Goal: Task Accomplishment & Management: Manage account settings

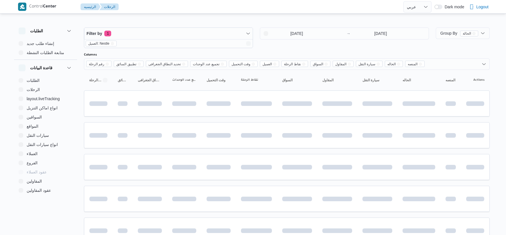
select select "ar"
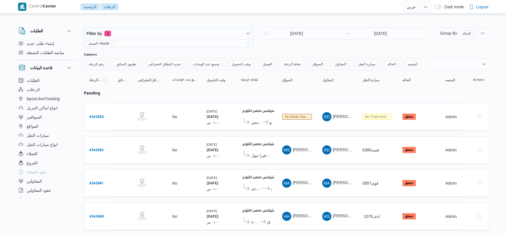
click at [277, 135] on table "رقم الرحلة Click to sort in ascending order تطبيق السائق Click to sort in ascen…" at bounding box center [287, 203] width 406 height 266
click at [317, 36] on input "[DATE]" at bounding box center [292, 33] width 65 height 11
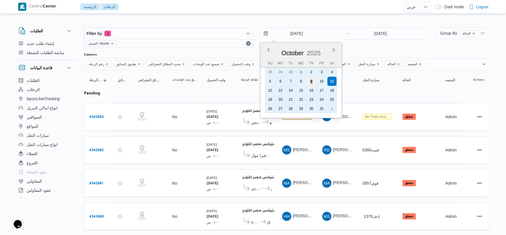
click at [313, 81] on div "9" at bounding box center [311, 81] width 11 height 11
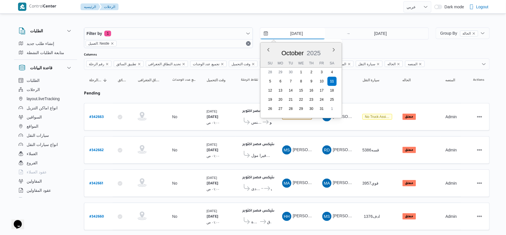
type input "9/10/2025"
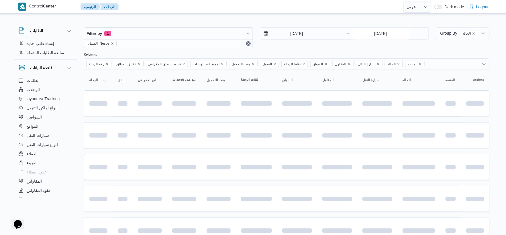
click at [377, 30] on input "[DATE]" at bounding box center [380, 33] width 57 height 11
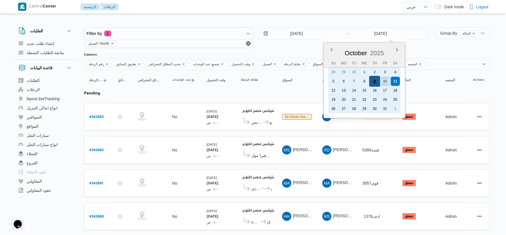
click at [373, 80] on div "9" at bounding box center [374, 81] width 11 height 11
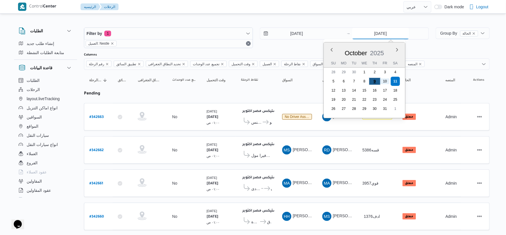
type input "9/10/2025"
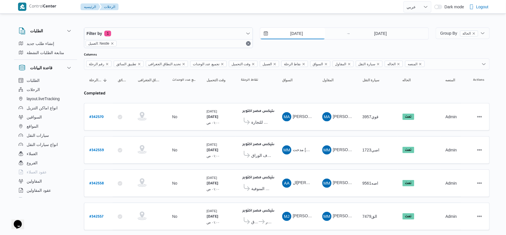
click at [308, 33] on input "9/10/2025" at bounding box center [292, 33] width 65 height 11
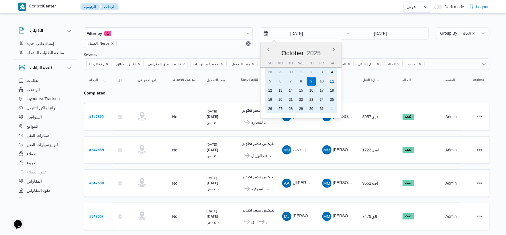
click at [332, 81] on div "11" at bounding box center [332, 81] width 11 height 11
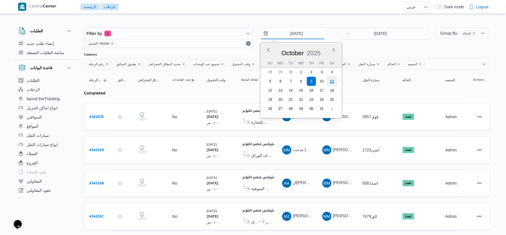
type input "[DATE]"
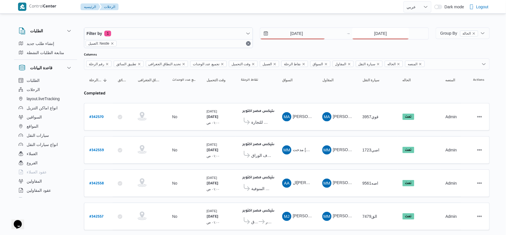
click at [376, 33] on input "9/10/2025" at bounding box center [380, 33] width 57 height 11
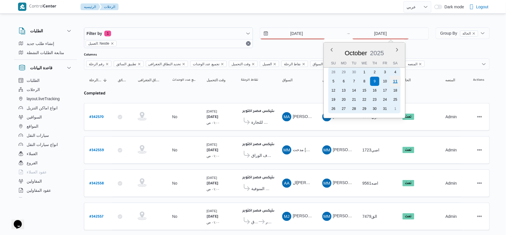
click at [397, 80] on div "11" at bounding box center [395, 81] width 11 height 11
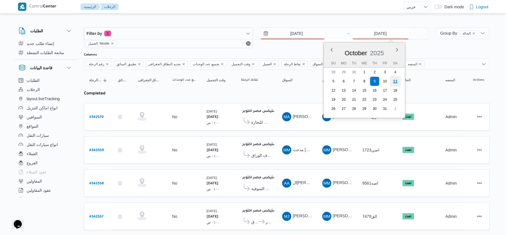
type input "[DATE]"
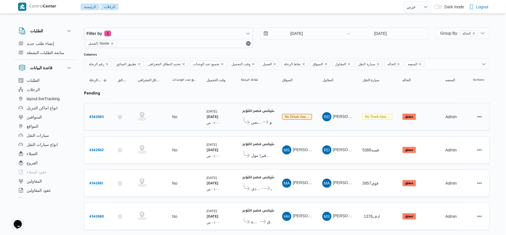
click at [279, 128] on td "السواق No driver assigned" at bounding box center [297, 117] width 40 height 28
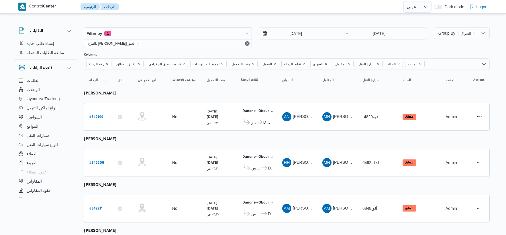
select select "ar"
click at [293, 32] on input "[DATE]" at bounding box center [291, 33] width 65 height 11
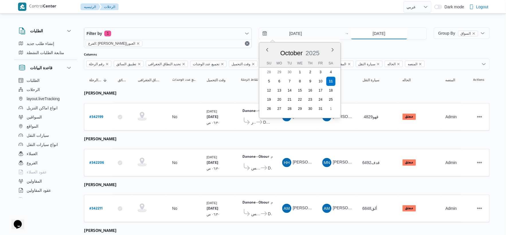
click at [379, 35] on input "[DATE]" at bounding box center [379, 33] width 57 height 11
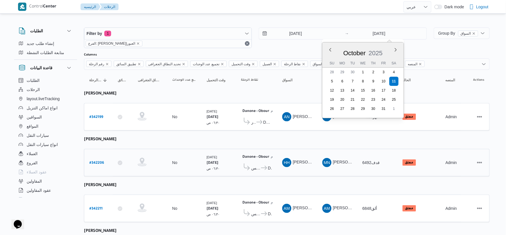
click at [292, 152] on td "السواق HH هشام حسين عبدالله عبدالجواد" at bounding box center [297, 163] width 40 height 28
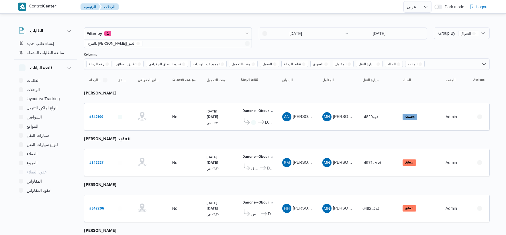
select select "ar"
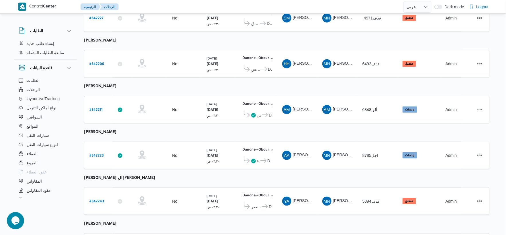
scroll to position [92, 0]
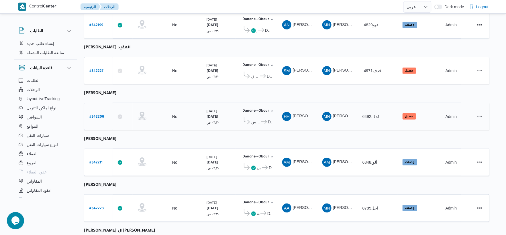
click at [99, 115] on b "# 342206" at bounding box center [96, 117] width 15 height 4
select select "ar"
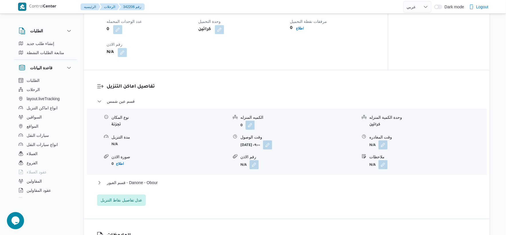
scroll to position [414, 0]
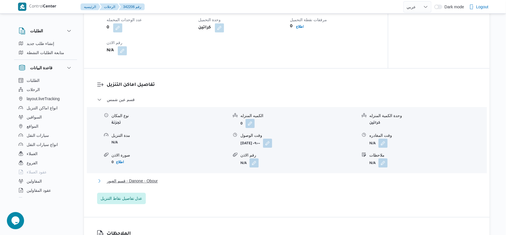
click at [162, 185] on button "قسم العبور - Danone - Obour" at bounding box center [287, 181] width 380 height 7
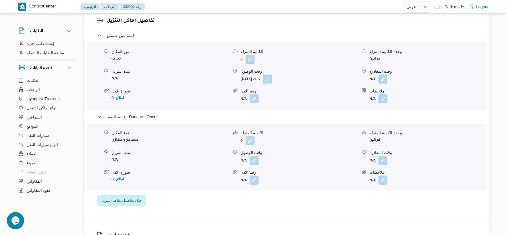
scroll to position [477, 0]
click at [253, 165] on button "button" at bounding box center [254, 160] width 9 height 9
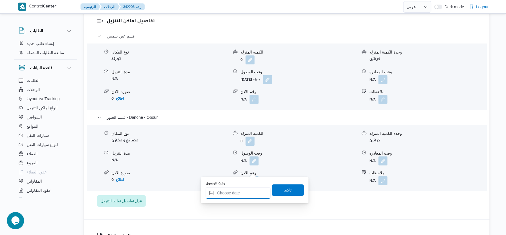
click at [242, 196] on input "وقت الوصول" at bounding box center [238, 192] width 65 height 11
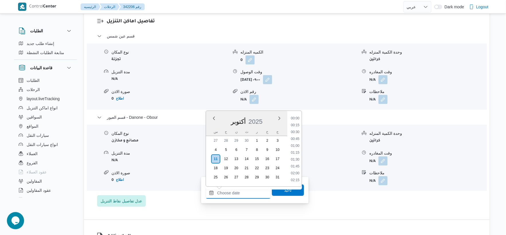
scroll to position [371, 0]
click at [299, 146] on li "14:30" at bounding box center [295, 146] width 13 height 6
type input "١١/١٠/٢٠٢٥ ١٤:٣٠"
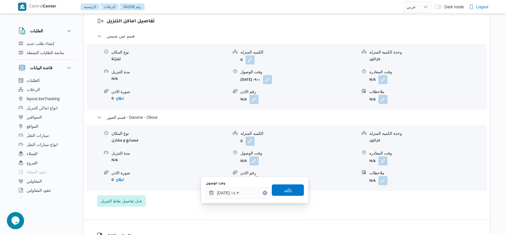
click at [287, 190] on span "تاكيد" at bounding box center [287, 190] width 7 height 7
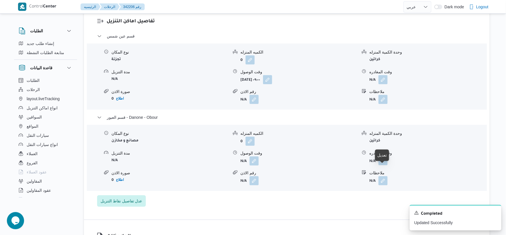
click at [383, 165] on button "button" at bounding box center [383, 160] width 9 height 9
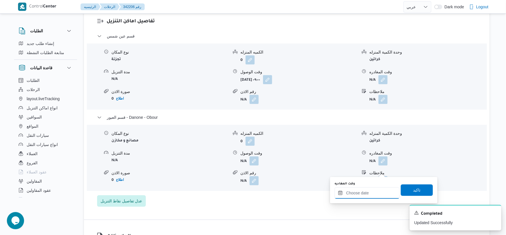
drag, startPoint x: 376, startPoint y: 197, endPoint x: 383, endPoint y: 190, distance: 10.1
click at [376, 197] on input "وقت المغادره" at bounding box center [367, 192] width 65 height 11
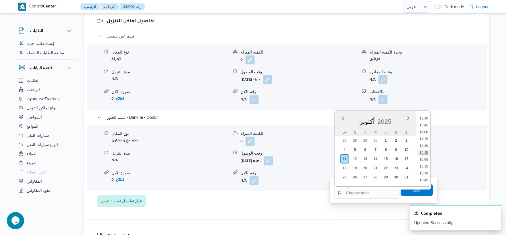
click at [426, 150] on li "14:45" at bounding box center [424, 153] width 13 height 6
type input "١١/١٠/٢٠٢٥ ١٤:٤٥"
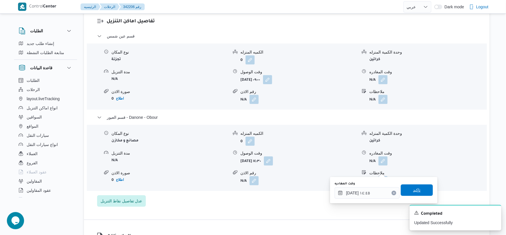
click at [418, 188] on span "تاكيد" at bounding box center [417, 190] width 32 height 11
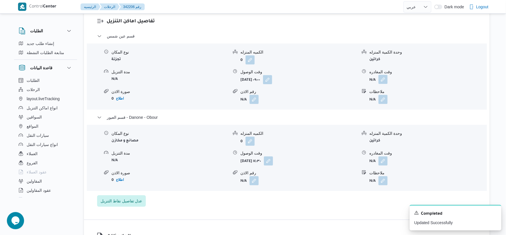
click at [382, 84] on button "button" at bounding box center [383, 79] width 9 height 9
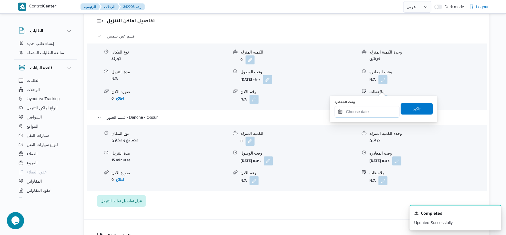
click at [379, 112] on input "وقت المغادره" at bounding box center [367, 111] width 65 height 11
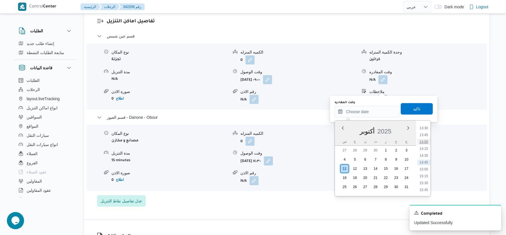
click at [424, 142] on li "14:00" at bounding box center [424, 142] width 13 height 6
type input "١١/١٠/٢٠٢٥ ١٤:٠٠"
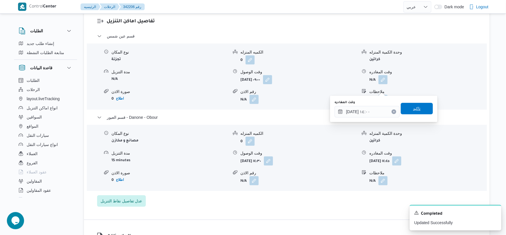
click at [422, 107] on span "تاكيد" at bounding box center [417, 108] width 32 height 11
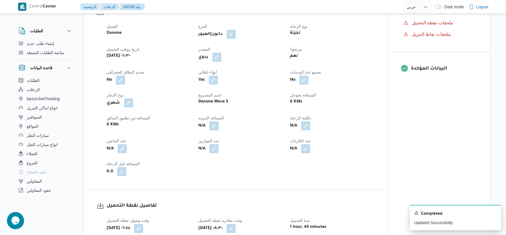
scroll to position [191, 0]
click at [216, 129] on button "button" at bounding box center [213, 124] width 9 height 9
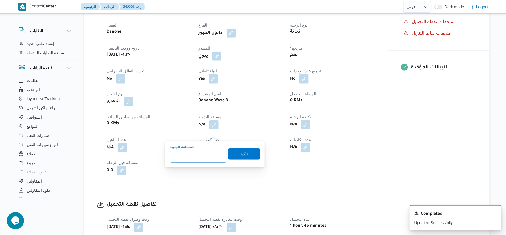
click at [199, 158] on input "المسافه اليدويه" at bounding box center [198, 156] width 57 height 11
type input "51"
click at [248, 155] on span "تاكيد" at bounding box center [244, 153] width 32 height 11
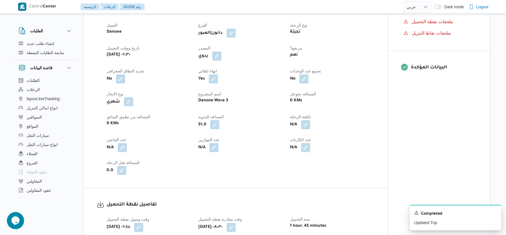
scroll to position [0, 0]
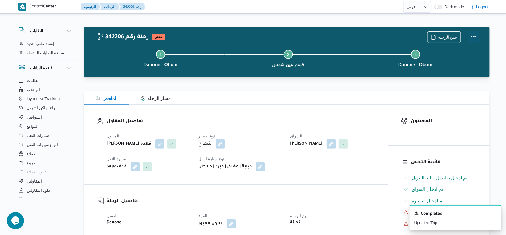
click at [476, 37] on button "Actions" at bounding box center [473, 36] width 11 height 11
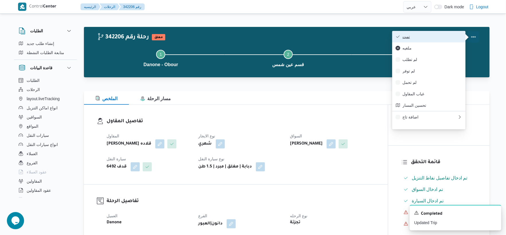
click at [447, 36] on span "تمت" at bounding box center [433, 36] width 60 height 5
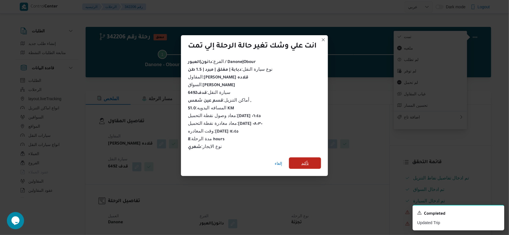
click at [318, 158] on span "تأكيد" at bounding box center [305, 163] width 32 height 11
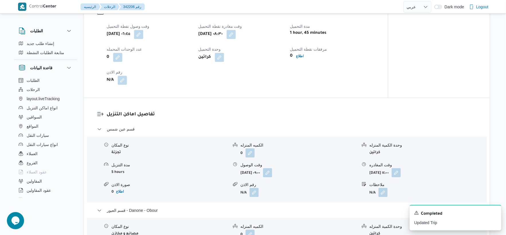
scroll to position [223, 0]
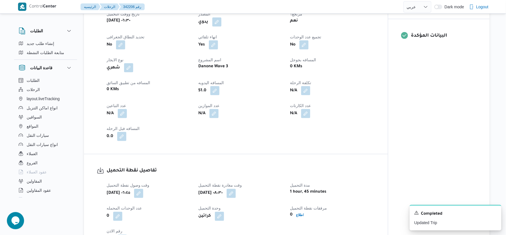
select select "ar"
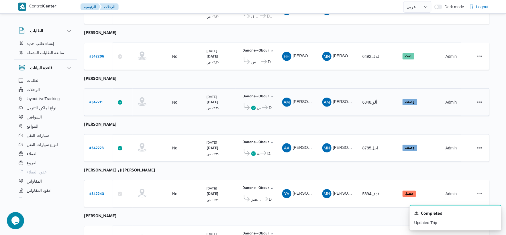
scroll to position [187, 0]
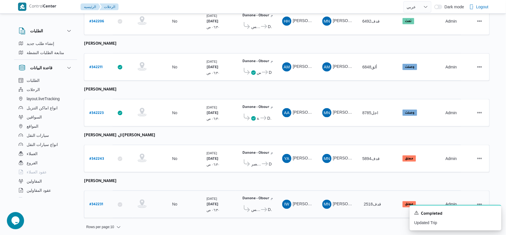
click at [96, 203] on b "# 342231" at bounding box center [96, 205] width 14 height 4
select select "ar"
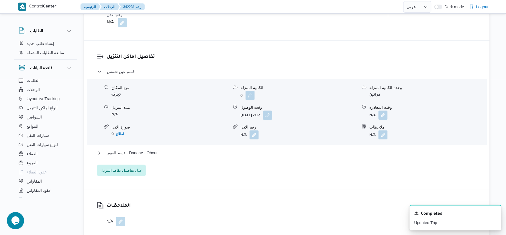
scroll to position [446, 0]
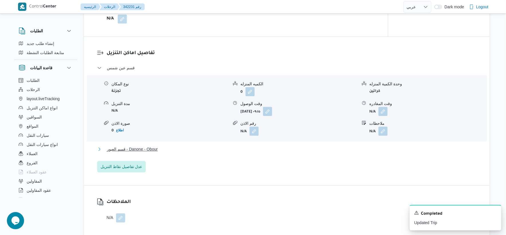
click at [172, 153] on button "قسم العبور - Danone - Obour" at bounding box center [287, 149] width 380 height 7
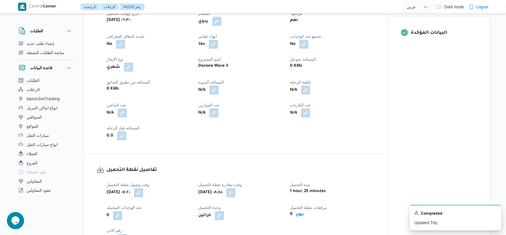
scroll to position [223, 0]
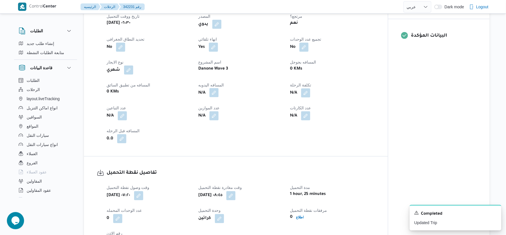
click at [219, 97] on button "button" at bounding box center [213, 92] width 9 height 9
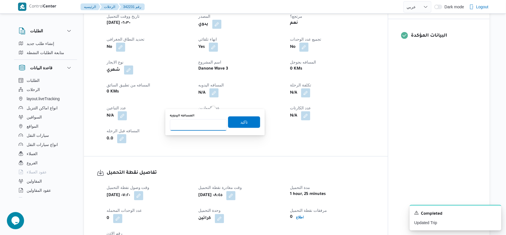
click at [205, 126] on input "المسافه اليدويه" at bounding box center [198, 124] width 57 height 11
type input "48"
click at [246, 120] on span "تاكيد" at bounding box center [244, 121] width 32 height 11
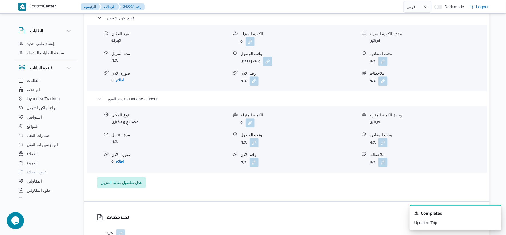
scroll to position [509, 0]
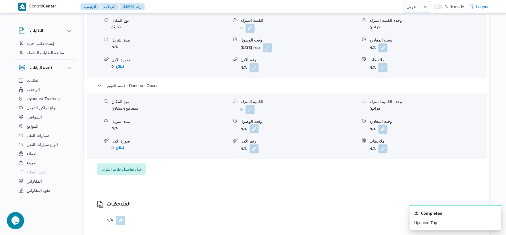
click at [255, 134] on button "button" at bounding box center [254, 128] width 9 height 9
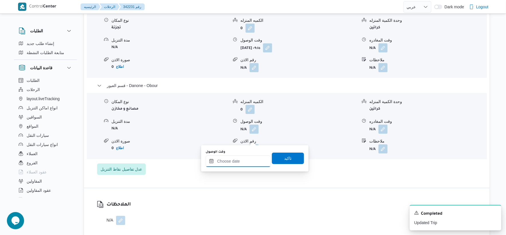
click at [244, 163] on input "وقت الوصول" at bounding box center [238, 161] width 65 height 11
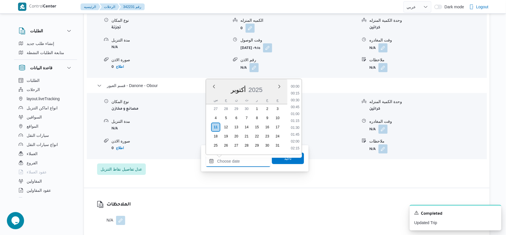
scroll to position [379, 0]
click at [297, 105] on li "14:30" at bounding box center [295, 107] width 13 height 6
type input "١١/١٠/٢٠٢٥ ١٤:٣٠"
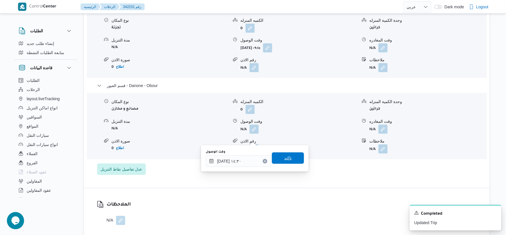
click at [293, 159] on span "تاكيد" at bounding box center [288, 157] width 32 height 11
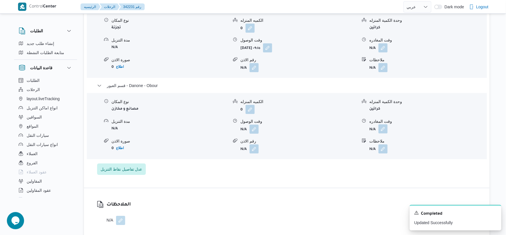
click at [385, 134] on button "button" at bounding box center [383, 128] width 9 height 9
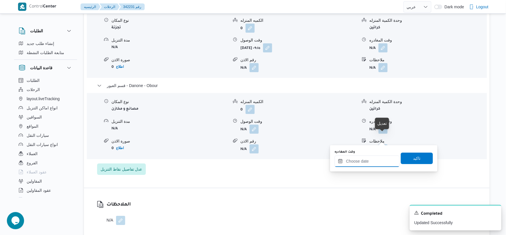
click at [375, 164] on input "وقت المغادره" at bounding box center [367, 161] width 65 height 11
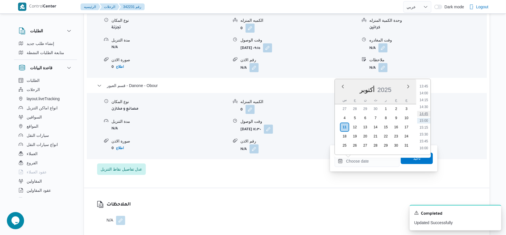
click at [428, 112] on li "14:45" at bounding box center [424, 114] width 13 height 6
type input "١١/١٠/٢٠٢٥ ١٤:٤٥"
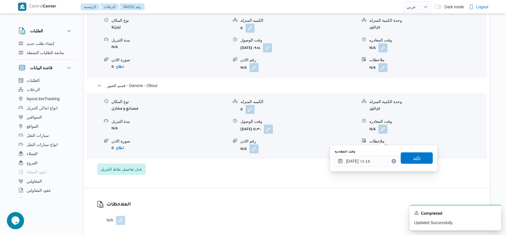
click at [420, 160] on span "تاكيد" at bounding box center [417, 157] width 32 height 11
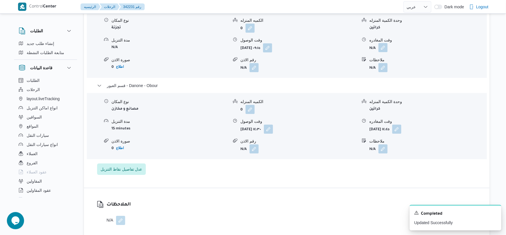
click at [382, 52] on button "button" at bounding box center [383, 47] width 9 height 9
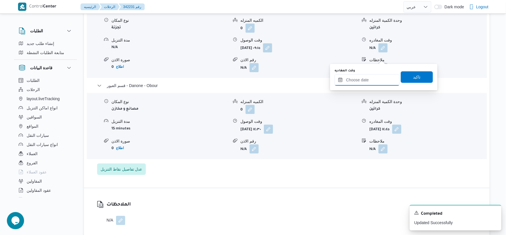
click at [368, 81] on input "وقت المغادره" at bounding box center [367, 79] width 65 height 11
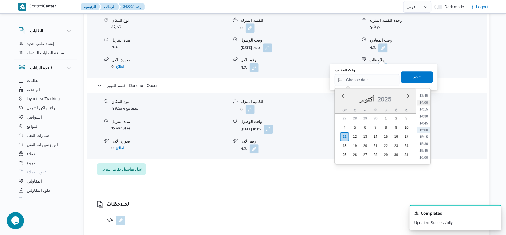
click at [428, 101] on li "14:00" at bounding box center [424, 103] width 13 height 6
type input "١١/١٠/٢٠٢٥ ١٤:٠٠"
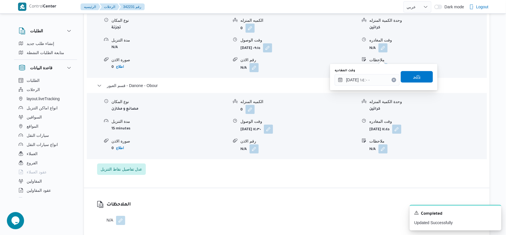
click at [416, 76] on span "تاكيد" at bounding box center [416, 76] width 7 height 7
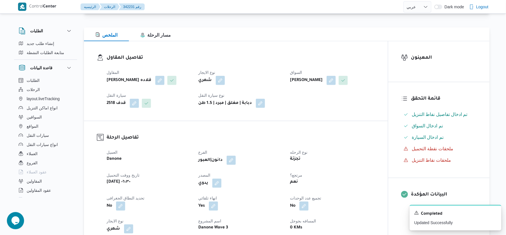
scroll to position [0, 0]
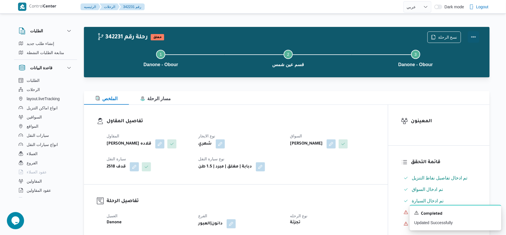
click at [475, 38] on button "Actions" at bounding box center [473, 36] width 11 height 11
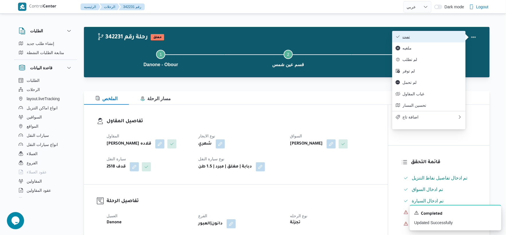
click at [443, 36] on span "تمت" at bounding box center [433, 36] width 60 height 5
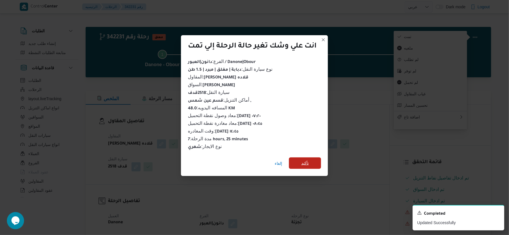
click at [299, 160] on span "تأكيد" at bounding box center [305, 163] width 32 height 11
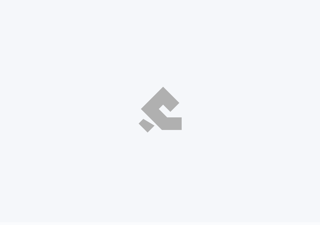
select select "ar"
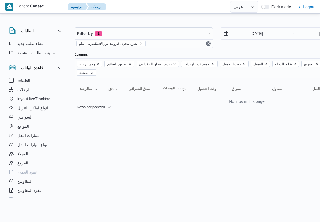
select select "ar"
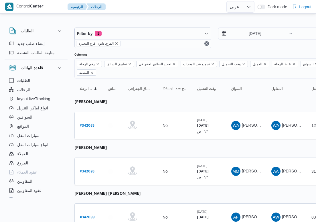
select select "ar"
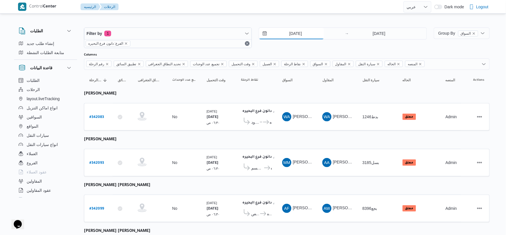
click at [296, 35] on input "[DATE]" at bounding box center [291, 33] width 65 height 11
click at [153, 122] on div at bounding box center [150, 117] width 29 height 14
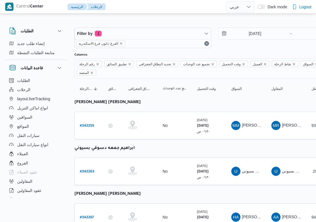
select select "ar"
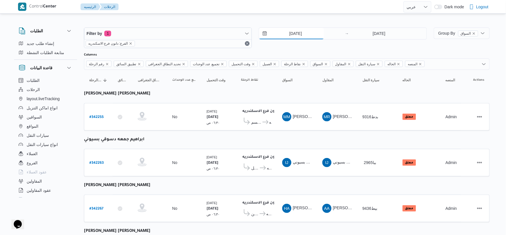
click at [300, 34] on input "[DATE]" at bounding box center [291, 33] width 65 height 11
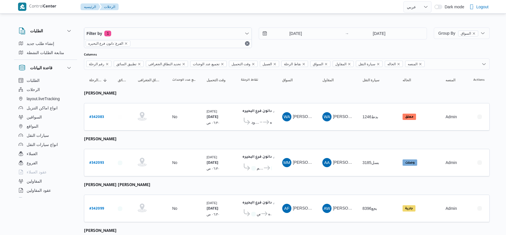
select select "ar"
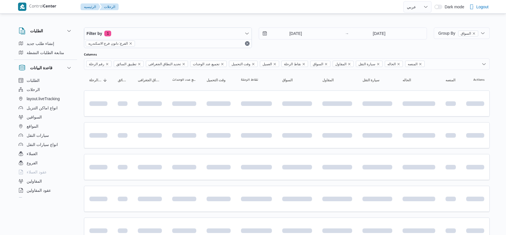
select select "ar"
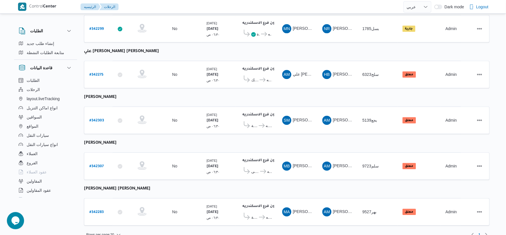
scroll to position [460, 0]
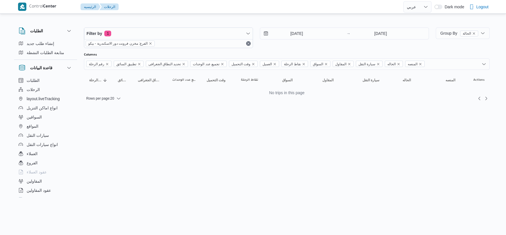
select select "ar"
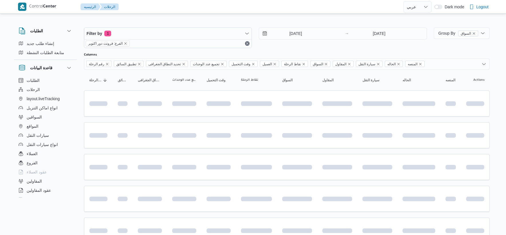
select select "ar"
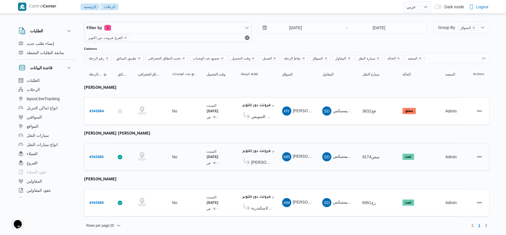
click at [262, 161] on span "كارفور بور فؤاد - بور سعيد" at bounding box center [261, 162] width 21 height 7
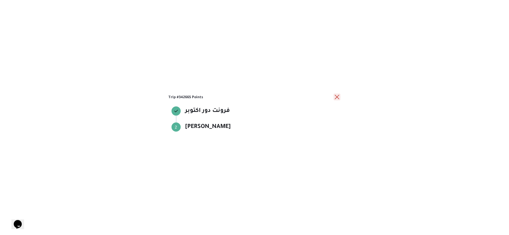
click at [339, 97] on button "close" at bounding box center [337, 97] width 7 height 7
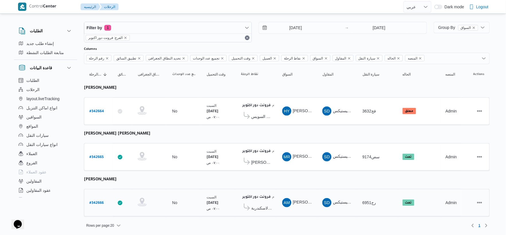
click at [264, 208] on span "كارفور جرين بلازا - الاسكندرية" at bounding box center [261, 208] width 21 height 7
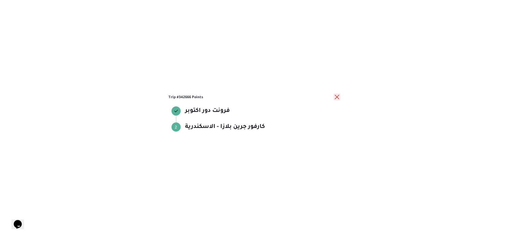
click at [340, 97] on button "close" at bounding box center [337, 97] width 7 height 7
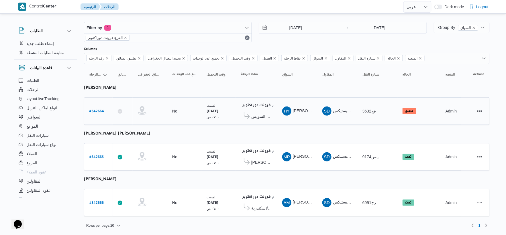
click at [267, 115] on span "كارفور السويس" at bounding box center [261, 116] width 21 height 7
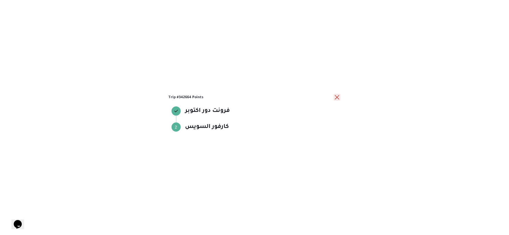
click at [334, 97] on button "close" at bounding box center [337, 97] width 7 height 7
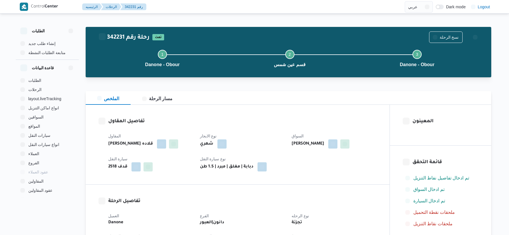
select select "ar"
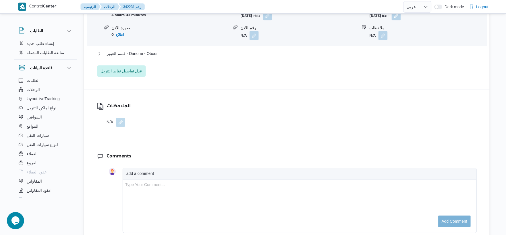
scroll to position [541, 0]
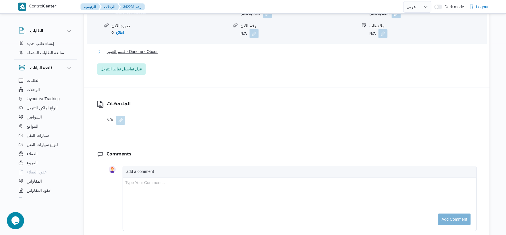
click at [159, 55] on button "قسم العبور - Danone - Obour" at bounding box center [287, 51] width 380 height 7
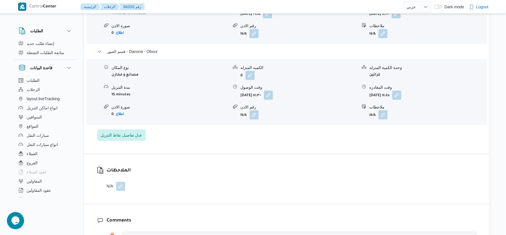
select select "ar"
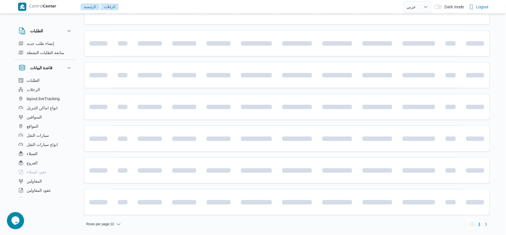
scroll to position [187, 0]
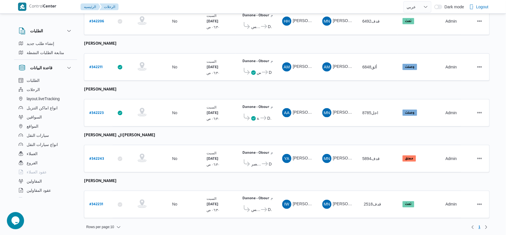
select select "ar"
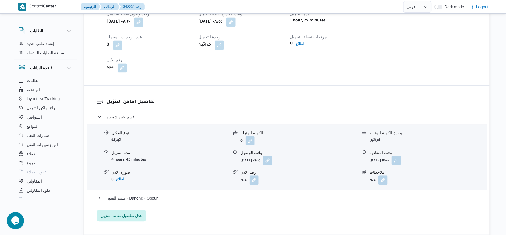
scroll to position [538, 0]
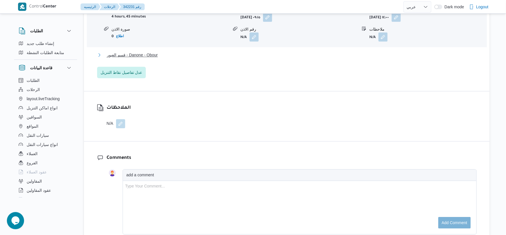
click at [159, 58] on button "قسم العبور - Danone - Obour" at bounding box center [287, 55] width 380 height 7
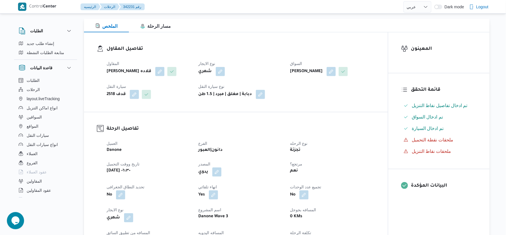
scroll to position [191, 0]
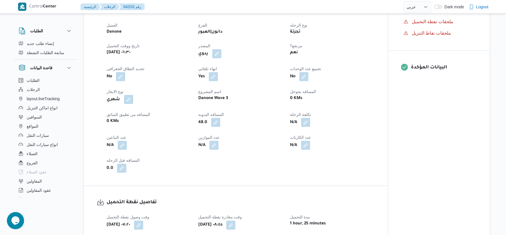
select select "ar"
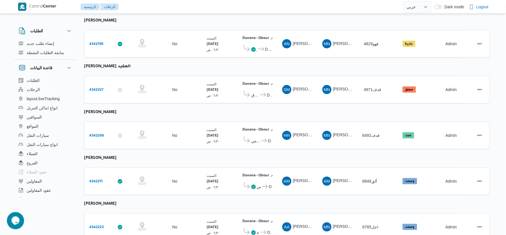
scroll to position [187, 0]
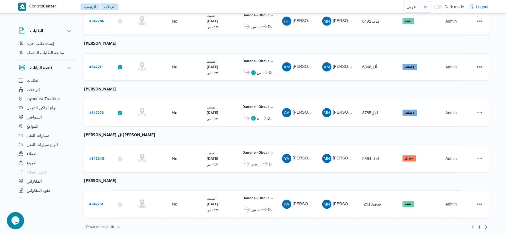
click at [213, 126] on table "رقم الرحلة Click to sort in ascending order تطبيق السائق Click to sort in ascen…" at bounding box center [287, 54] width 406 height 342
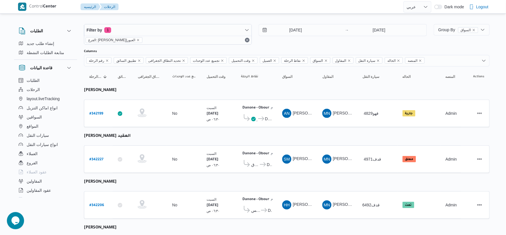
scroll to position [0, 0]
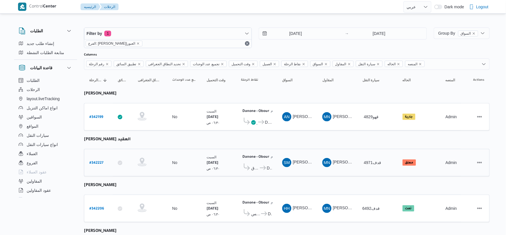
click at [98, 163] on b "# 342227" at bounding box center [96, 163] width 14 height 4
select select "ar"
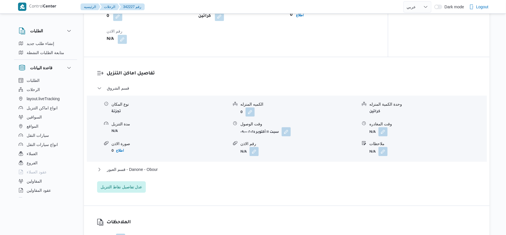
scroll to position [446, 0]
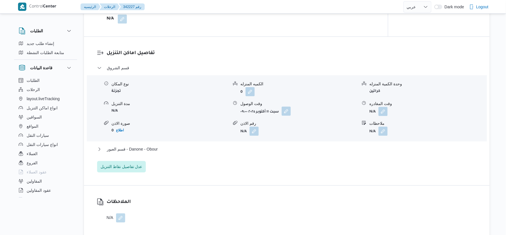
click at [288, 116] on button "button" at bounding box center [286, 111] width 9 height 9
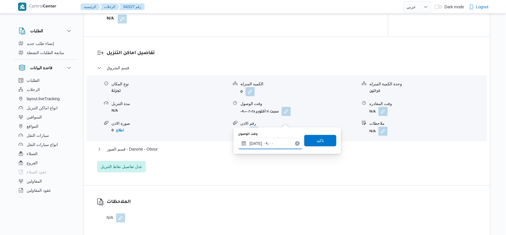
click at [276, 143] on input "١١/١٠/٢٠٢٥ ٠٩:٠٠" at bounding box center [270, 143] width 65 height 11
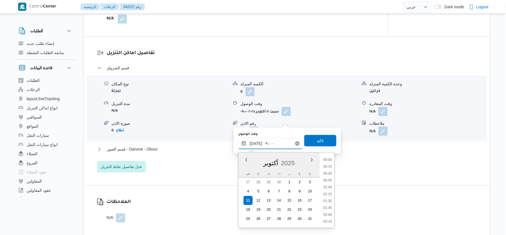
scroll to position [213, 0]
click at [329, 207] on li "09:30" at bounding box center [327, 208] width 13 height 6
type input "١١/١٠/٢٠٢٥ ٠٩:٣٠"
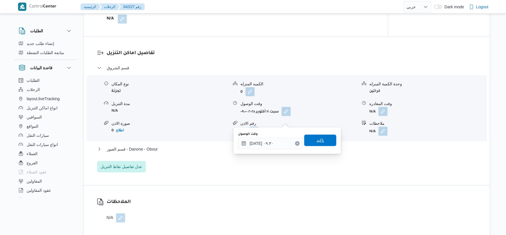
click at [328, 142] on span "تاكيد" at bounding box center [320, 140] width 32 height 11
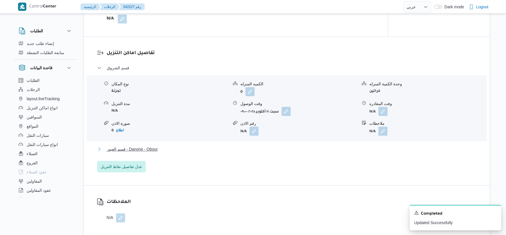
click at [172, 153] on button "قسم العبور - Danone - Obour" at bounding box center [287, 149] width 380 height 7
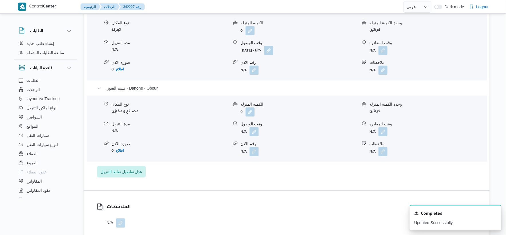
scroll to position [509, 0]
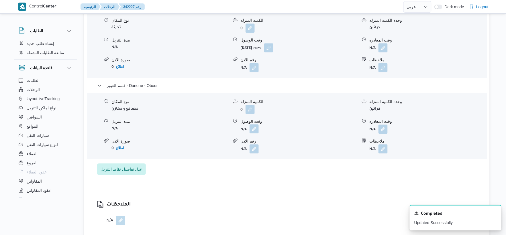
click at [258, 134] on button "button" at bounding box center [254, 128] width 9 height 9
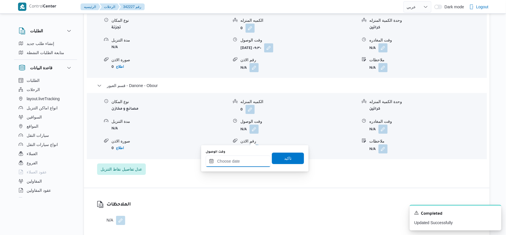
click at [249, 164] on input "وقت الوصول" at bounding box center [238, 161] width 65 height 11
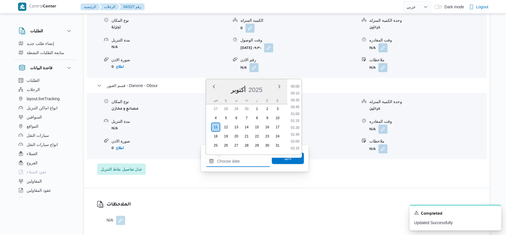
scroll to position [385, 0]
click at [296, 120] on li "15:15" at bounding box center [295, 121] width 13 height 6
type input "١١/١٠/٢٠٢٥ ١٥:١٥"
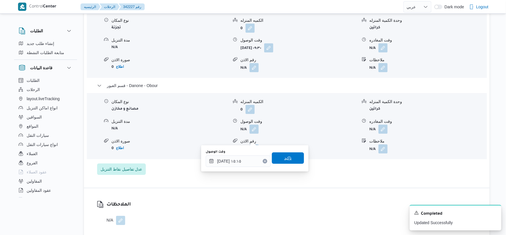
click at [290, 159] on span "تاكيد" at bounding box center [288, 157] width 32 height 11
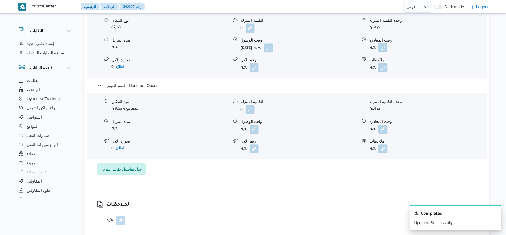
click at [385, 52] on button "button" at bounding box center [383, 47] width 9 height 9
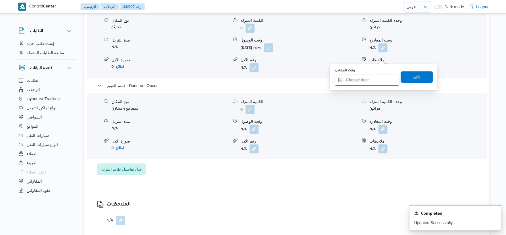
click at [381, 79] on input "وقت المغادره" at bounding box center [367, 79] width 65 height 11
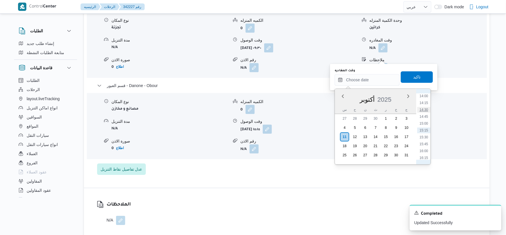
click at [423, 108] on li "14:30" at bounding box center [424, 110] width 13 height 6
type input "١١/١٠/٢٠٢٥ ١٤:٣٠"
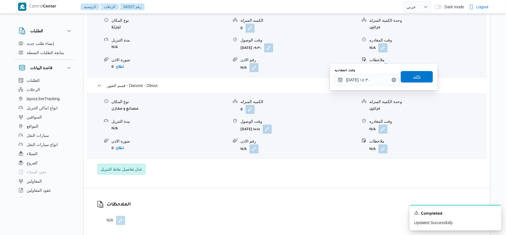
click at [419, 73] on span "تاكيد" at bounding box center [417, 76] width 32 height 11
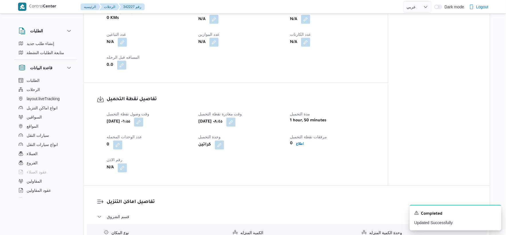
scroll to position [287, 0]
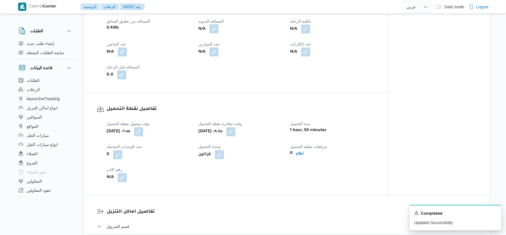
click at [213, 34] on button "button" at bounding box center [213, 28] width 9 height 9
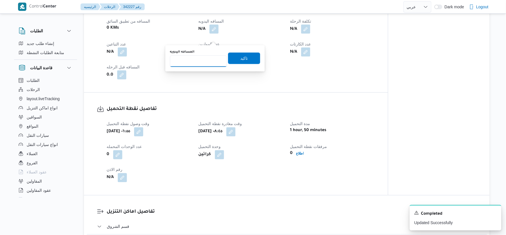
click at [191, 57] on input "المسافه اليدويه" at bounding box center [198, 61] width 57 height 11
type input "100"
click at [246, 56] on span "تاكيد" at bounding box center [244, 57] width 32 height 11
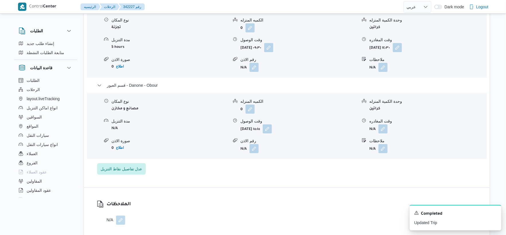
scroll to position [541, 0]
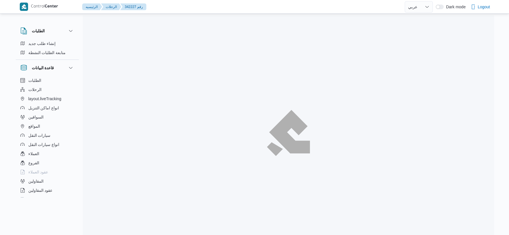
select select "ar"
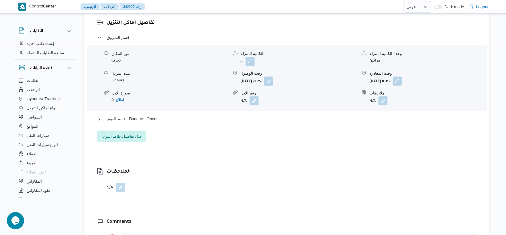
scroll to position [477, 0]
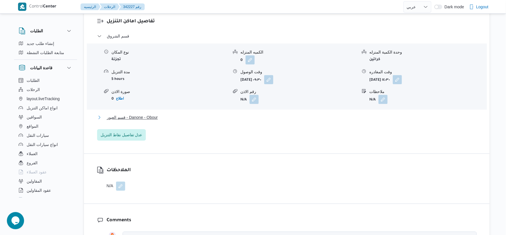
click at [156, 121] on span "قسم العبور - Danone - Obour" at bounding box center [132, 117] width 51 height 7
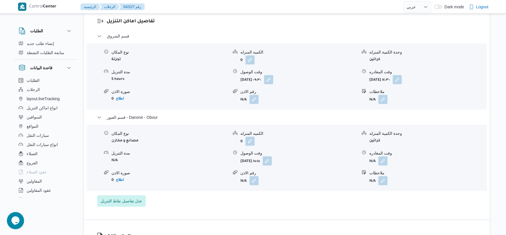
click at [158, 144] on form "مصانع و مخازن" at bounding box center [169, 141] width 117 height 8
click at [384, 165] on button "button" at bounding box center [383, 160] width 9 height 9
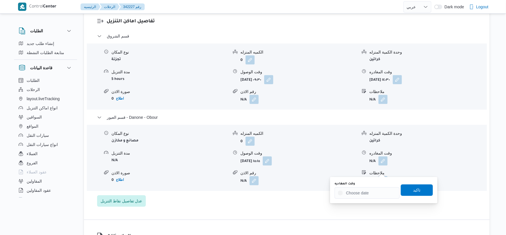
click at [373, 198] on div "وقت المغادره تاكيد" at bounding box center [383, 190] width 99 height 18
click at [389, 191] on input "وقت المغادره" at bounding box center [367, 192] width 65 height 11
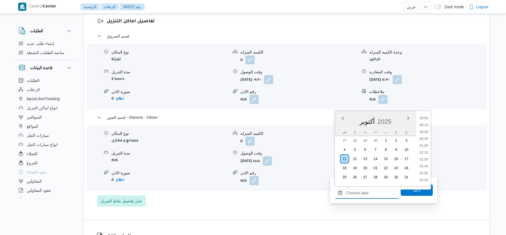
scroll to position [405, 0]
click at [426, 138] on li "15:30" at bounding box center [424, 139] width 13 height 6
type input "[DATE] ١٥:٣٠"
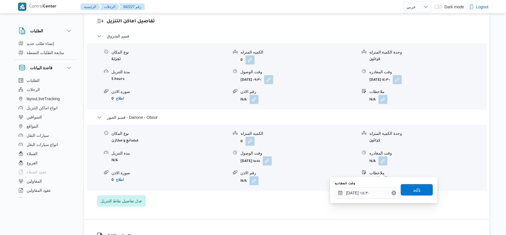
click at [423, 191] on span "تاكيد" at bounding box center [417, 189] width 32 height 11
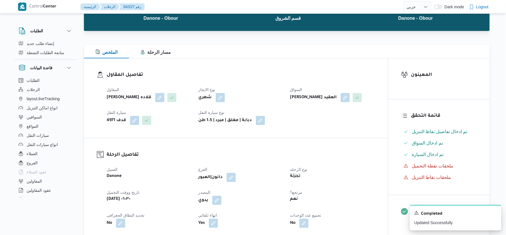
scroll to position [0, 0]
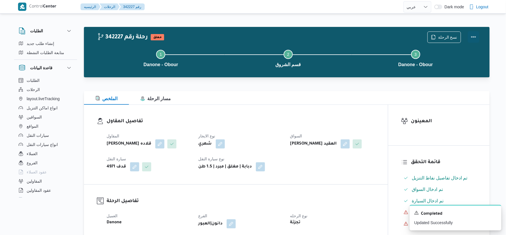
click at [474, 34] on button "Actions" at bounding box center [473, 36] width 11 height 11
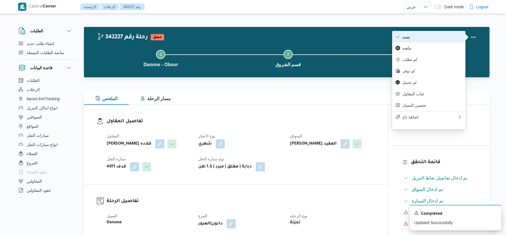
click at [439, 38] on span "تمت" at bounding box center [433, 36] width 60 height 5
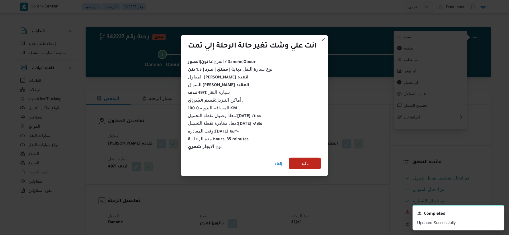
click at [312, 154] on div "إلغاء تأكيد" at bounding box center [254, 164] width 147 height 23
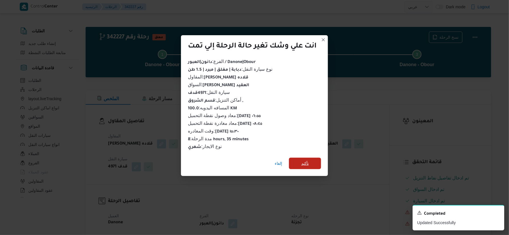
click at [312, 158] on span "تأكيد" at bounding box center [305, 163] width 32 height 11
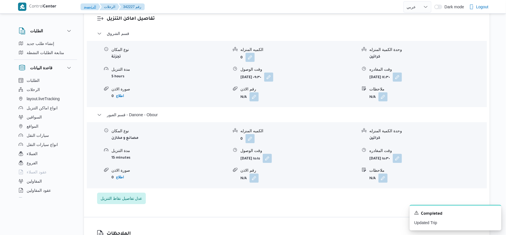
scroll to position [477, 0]
select select "ar"
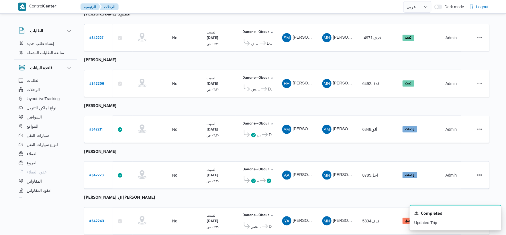
scroll to position [127, 0]
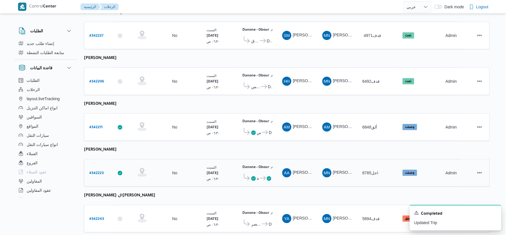
click at [98, 172] on b "# 342223" at bounding box center [96, 174] width 14 height 4
select select "ar"
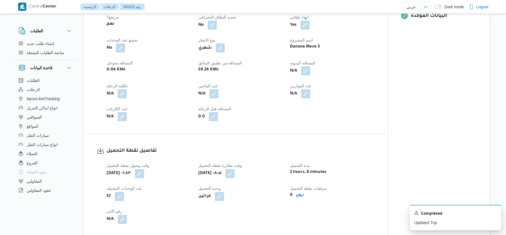
scroll to position [254, 0]
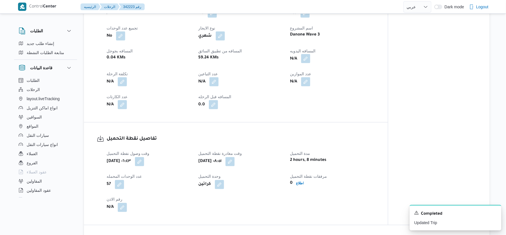
click at [309, 59] on button "button" at bounding box center [305, 58] width 9 height 9
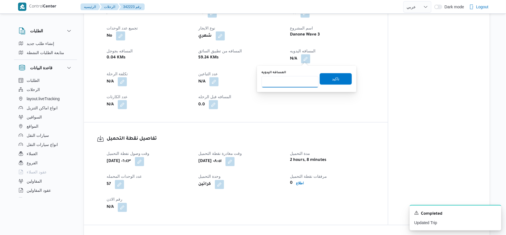
click at [291, 79] on input "المسافه اليدويه" at bounding box center [290, 81] width 57 height 11
type input "63"
click at [340, 74] on span "تاكيد" at bounding box center [336, 78] width 32 height 11
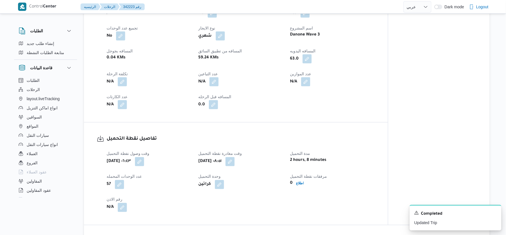
select select "ar"
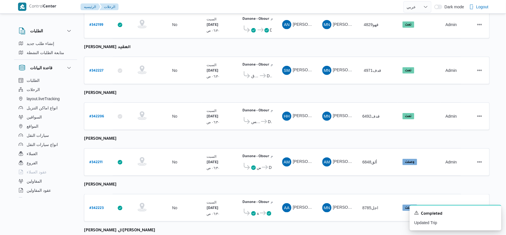
scroll to position [187, 0]
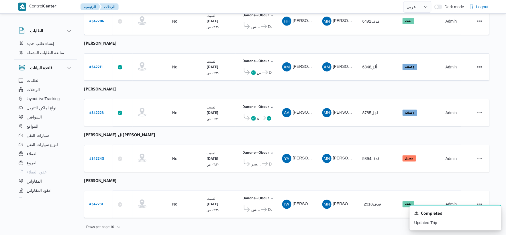
select select "ar"
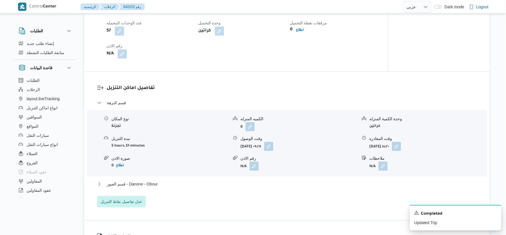
scroll to position [446, 0]
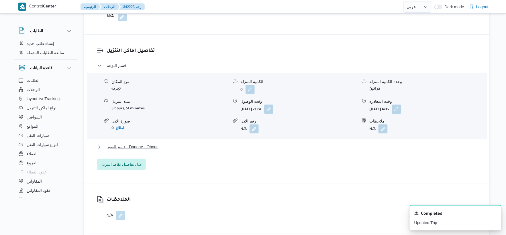
click at [167, 146] on button "قسم العبور - Danone - Obour" at bounding box center [287, 147] width 380 height 7
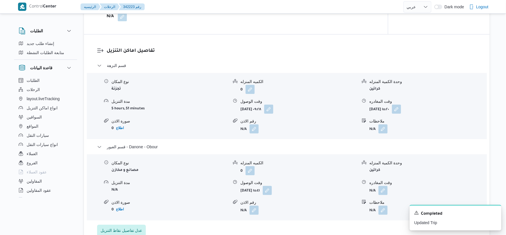
select select "ar"
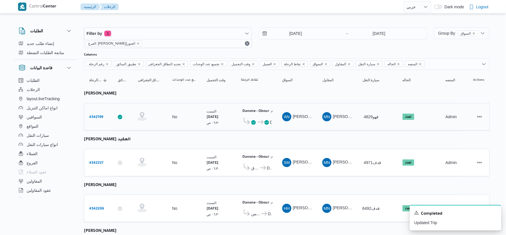
click at [95, 115] on b "# 342199" at bounding box center [96, 117] width 14 height 4
select select "ar"
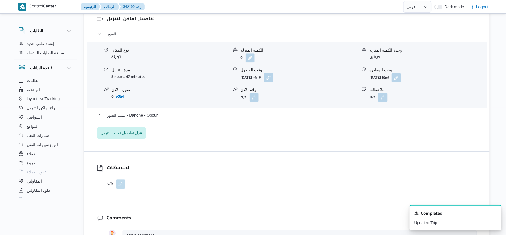
scroll to position [477, 0]
click at [170, 119] on button "قسم العبور - Danone - Obour" at bounding box center [287, 115] width 380 height 7
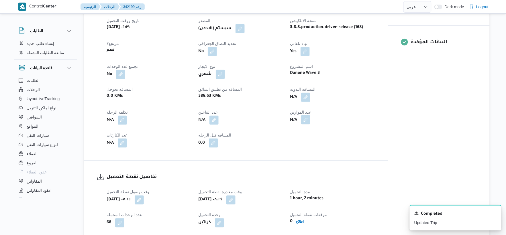
scroll to position [223, 0]
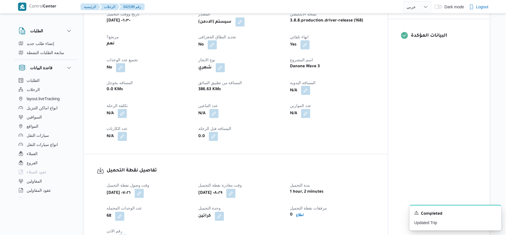
click at [306, 95] on button "button" at bounding box center [305, 90] width 9 height 9
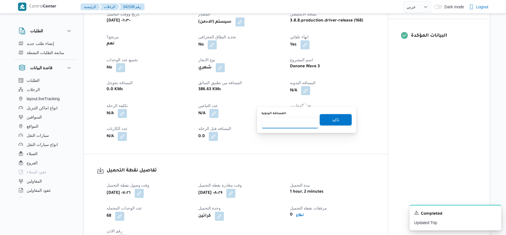
click at [285, 122] on input "المسافه اليدويه" at bounding box center [290, 122] width 57 height 11
type input "52"
click at [327, 122] on span "تاكيد" at bounding box center [336, 119] width 32 height 11
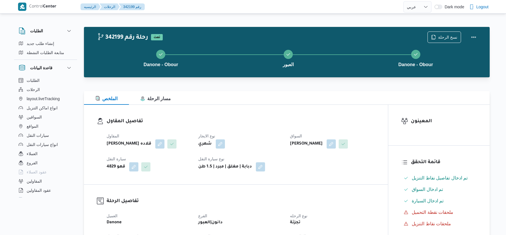
select select "ar"
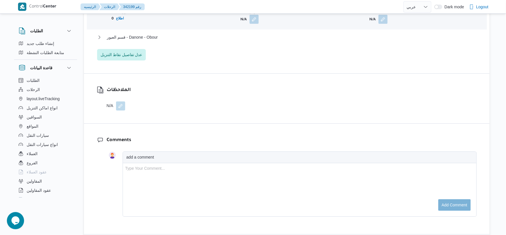
scroll to position [557, 0]
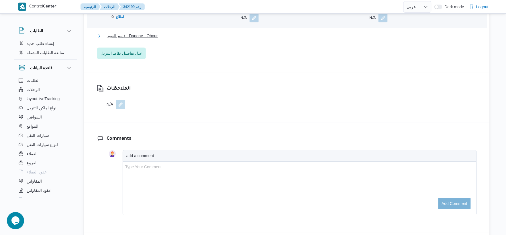
click at [162, 39] on button "قسم العبور - Danone - Obour" at bounding box center [287, 35] width 380 height 7
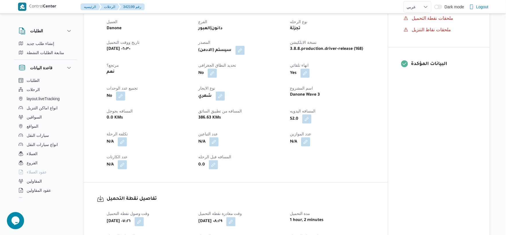
scroll to position [223, 0]
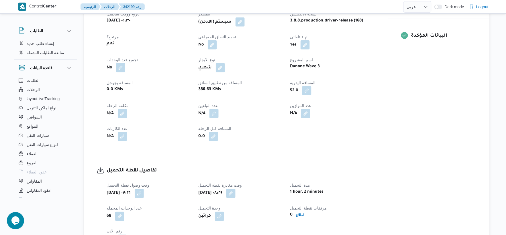
select select "ar"
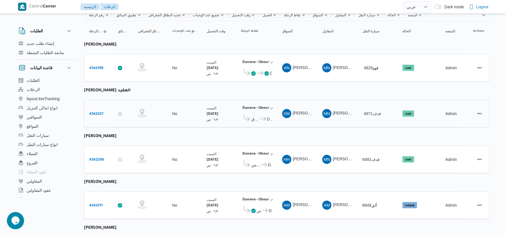
scroll to position [187, 0]
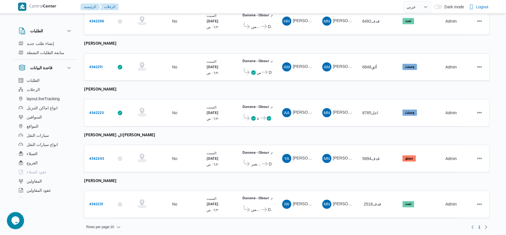
select select "ar"
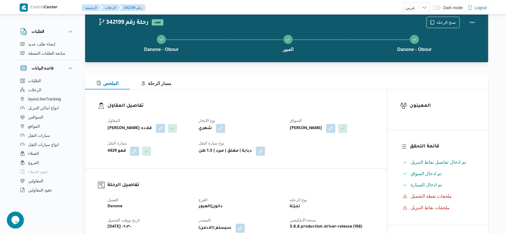
scroll to position [187, 0]
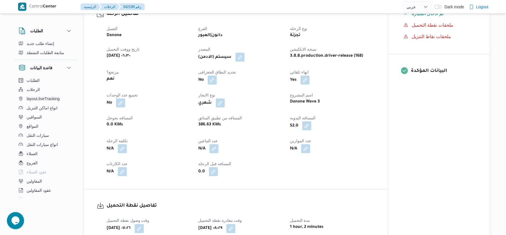
select select "ar"
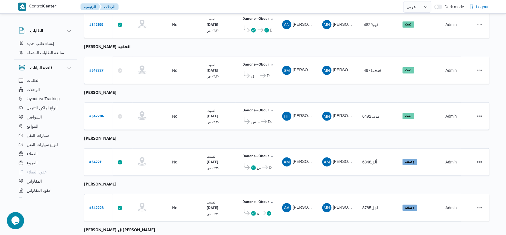
scroll to position [187, 0]
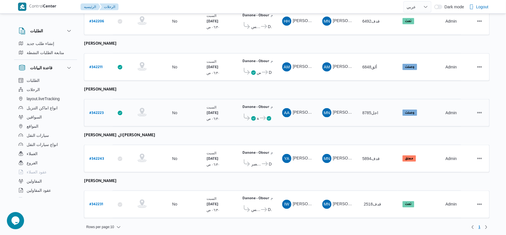
click at [221, 121] on div "[DATE] ٠٦:٣٠ ص" at bounding box center [218, 112] width 29 height 21
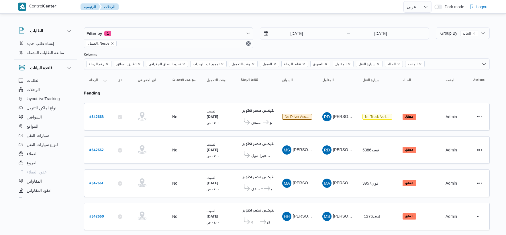
select select "ar"
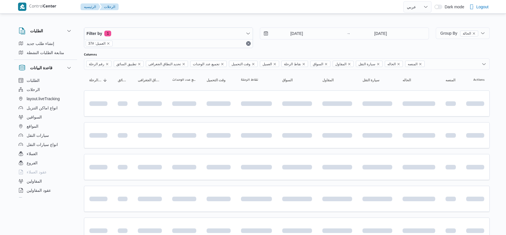
select select "ar"
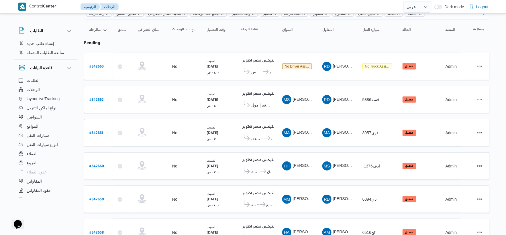
scroll to position [112, 0]
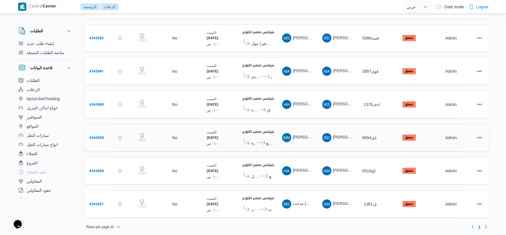
click at [260, 143] on icon at bounding box center [263, 143] width 6 height 4
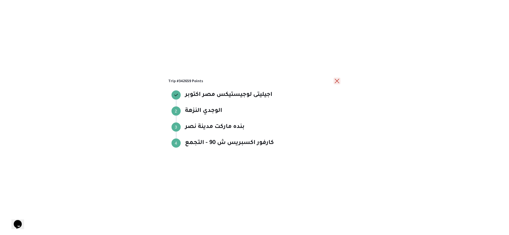
click at [337, 80] on button "close" at bounding box center [337, 81] width 7 height 7
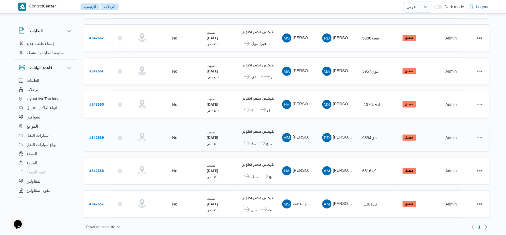
scroll to position [0, 0]
